Goal: Entertainment & Leisure: Consume media (video, audio)

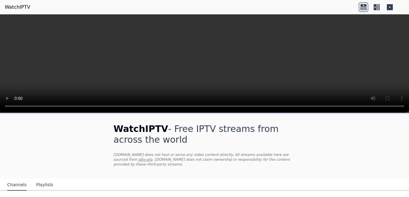
click at [234, 151] on div "WatchIPTV - Free IPTV streams from across the world [DOMAIN_NAME] does not host…" at bounding box center [204, 146] width 201 height 65
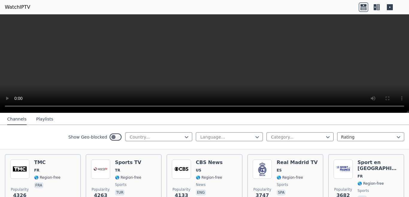
scroll to position [126, 0]
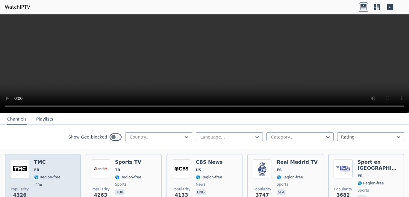
click at [41, 175] on span "🌎 Region-free" at bounding box center [47, 177] width 26 height 5
click at [20, 168] on img at bounding box center [19, 168] width 19 height 19
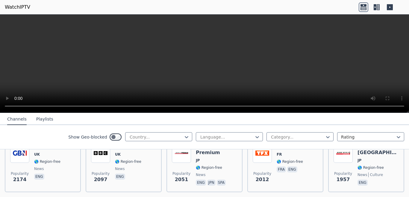
scroll to position [403, 0]
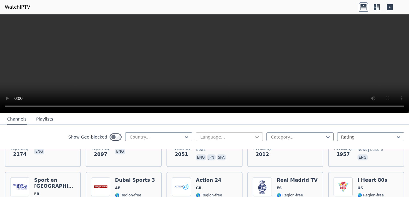
click at [254, 138] on icon at bounding box center [257, 137] width 6 height 6
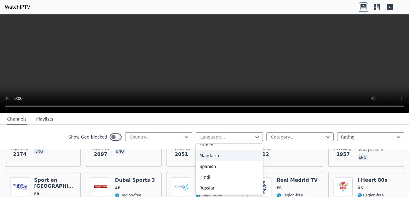
scroll to position [38, 0]
click at [204, 171] on div "Spanish" at bounding box center [229, 166] width 67 height 11
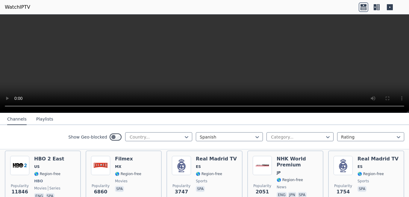
scroll to position [75, 0]
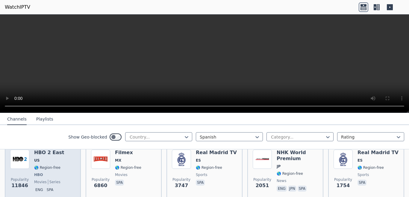
click at [52, 165] on div "HBO 2 East US 🌎 Region-free HBO movies series eng spa" at bounding box center [49, 171] width 30 height 44
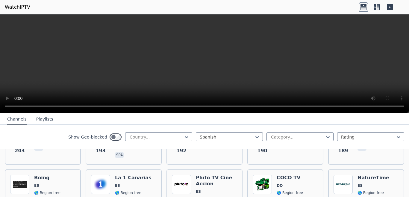
scroll to position [868, 0]
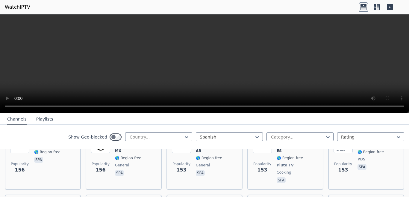
scroll to position [1069, 0]
